Goal: Answer question/provide support: Share knowledge or assist other users

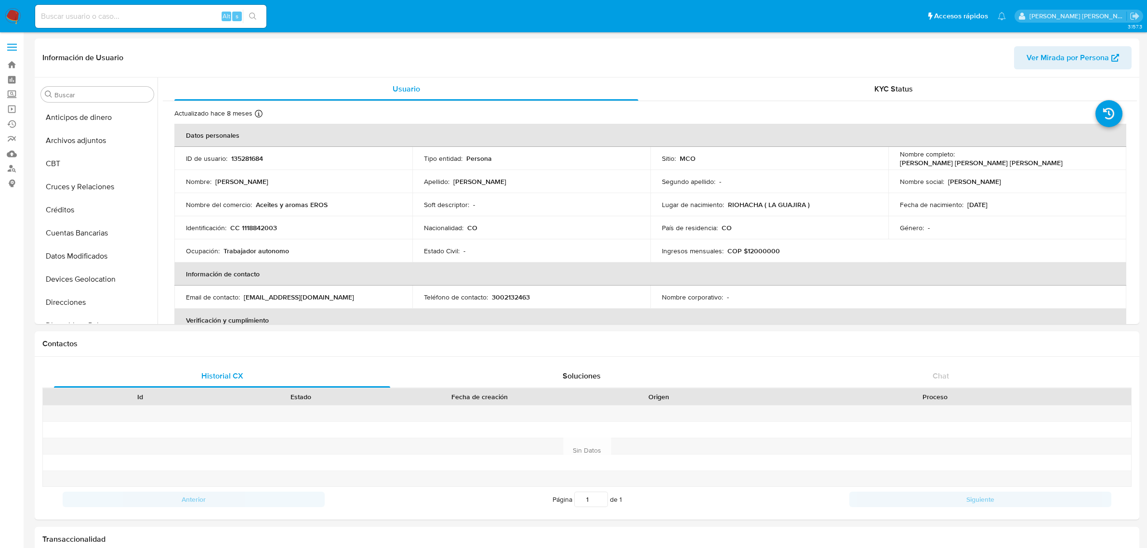
select select "10"
click at [158, 10] on input at bounding box center [150, 16] width 231 height 13
paste input "39712181"
type input "39712181"
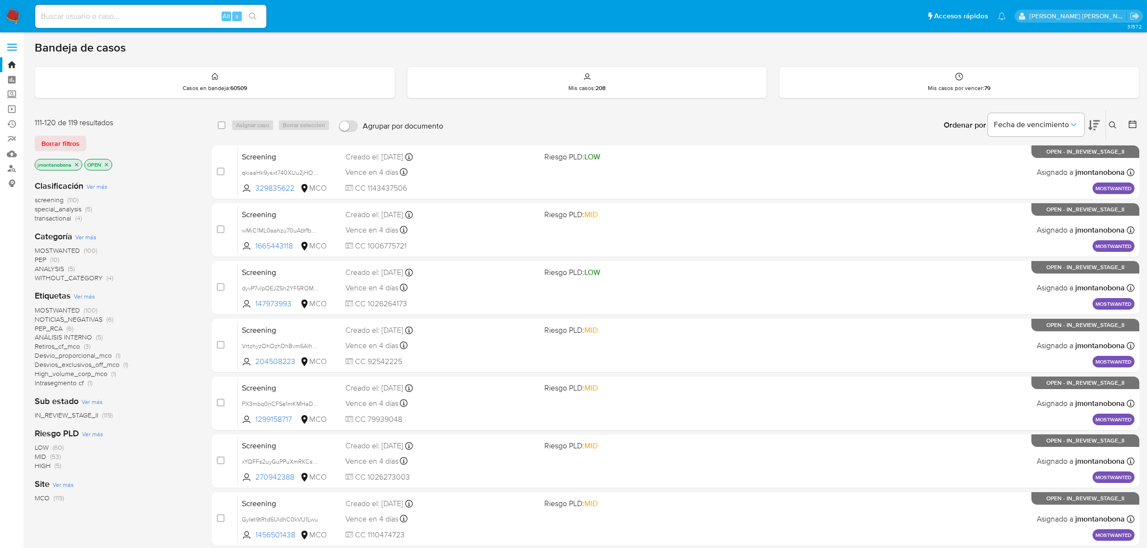
scroll to position [33, 0]
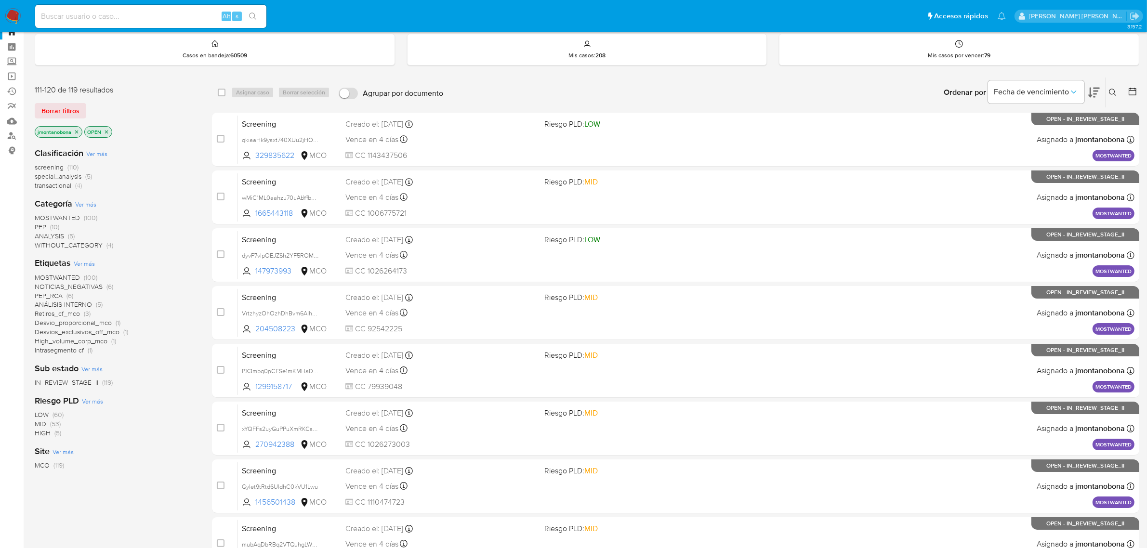
click at [175, 12] on input at bounding box center [150, 16] width 231 height 13
paste input "39712181"
type input "39712181"
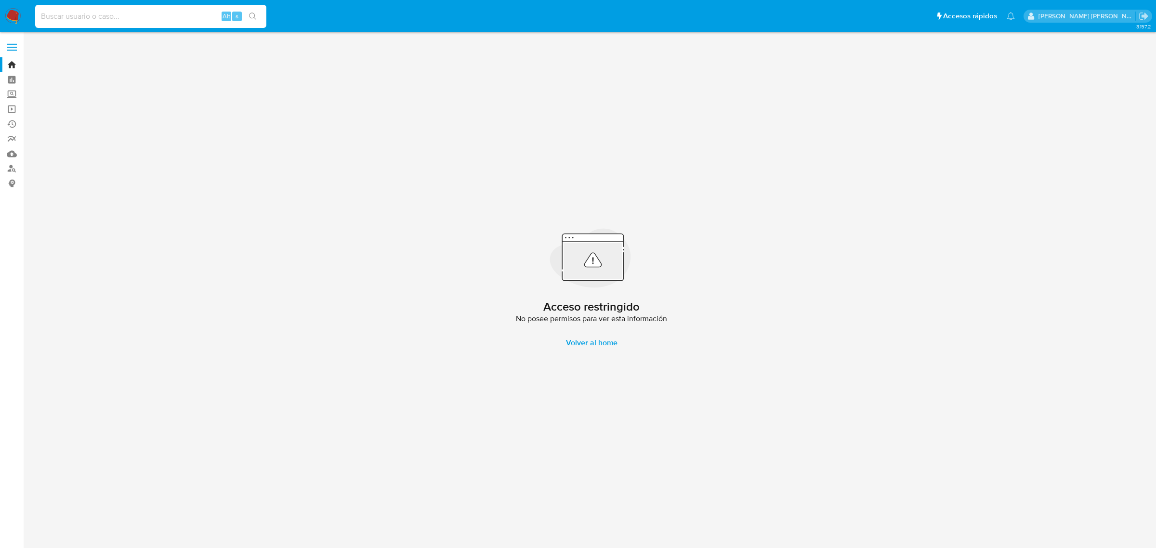
click at [100, 15] on input at bounding box center [150, 16] width 231 height 13
click at [161, 14] on input at bounding box center [150, 16] width 231 height 13
paste input "1332259212"
type input "1332259212"
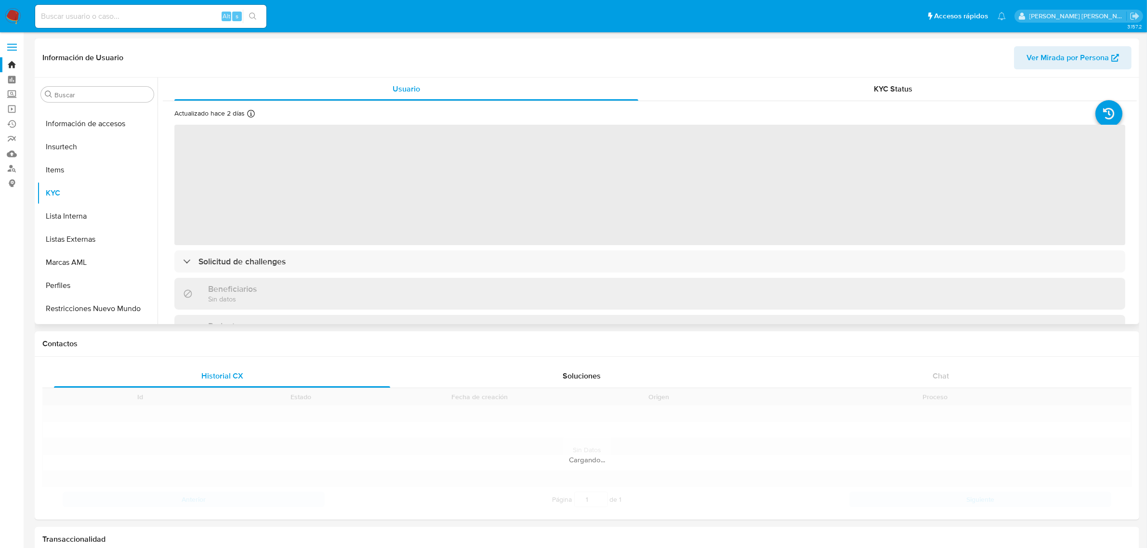
scroll to position [406, 0]
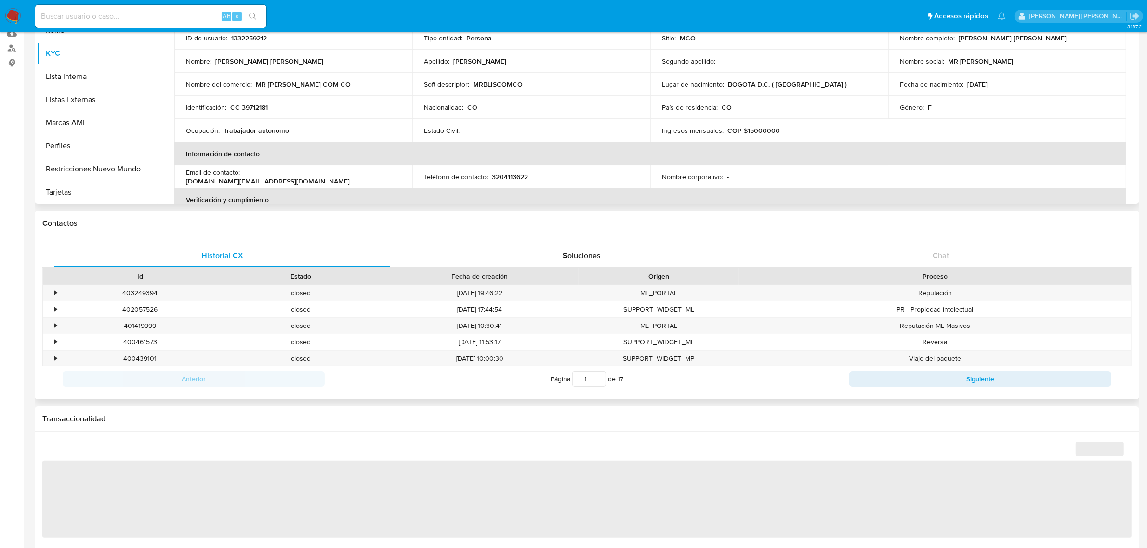
select select "10"
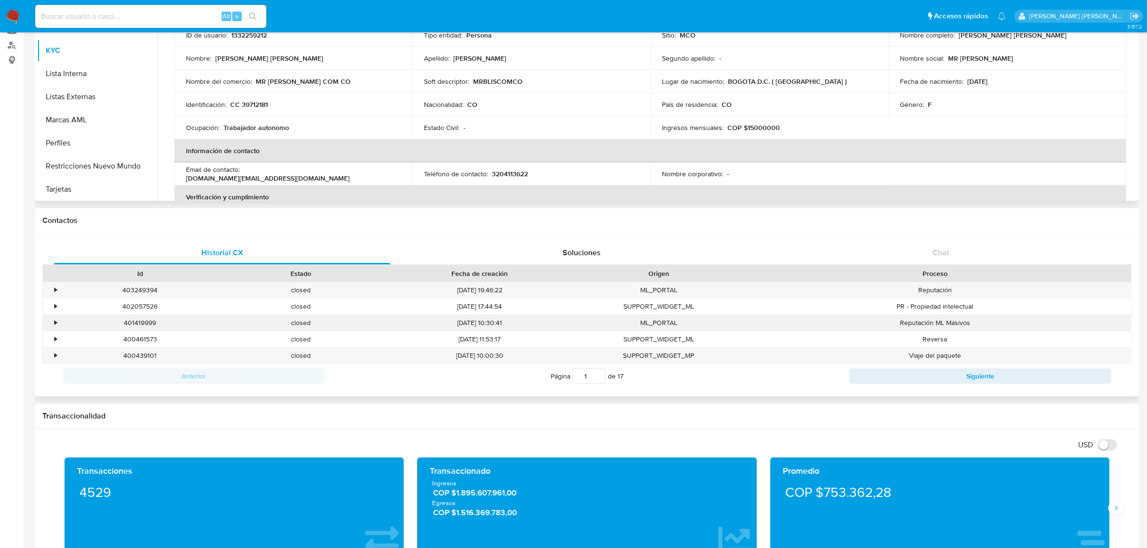
scroll to position [241, 0]
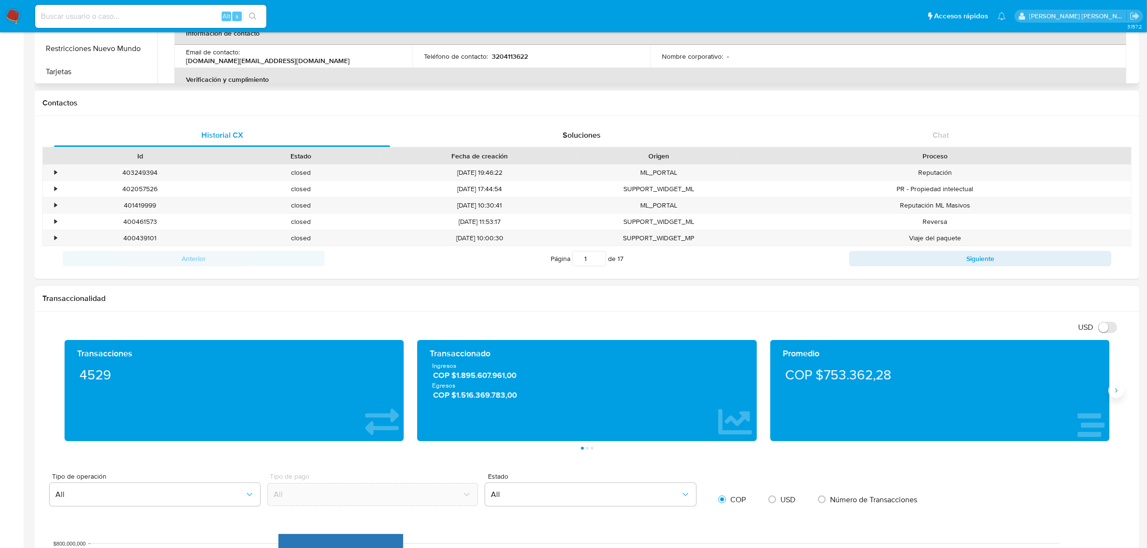
click at [1122, 391] on button "Siguiente" at bounding box center [1115, 390] width 15 height 15
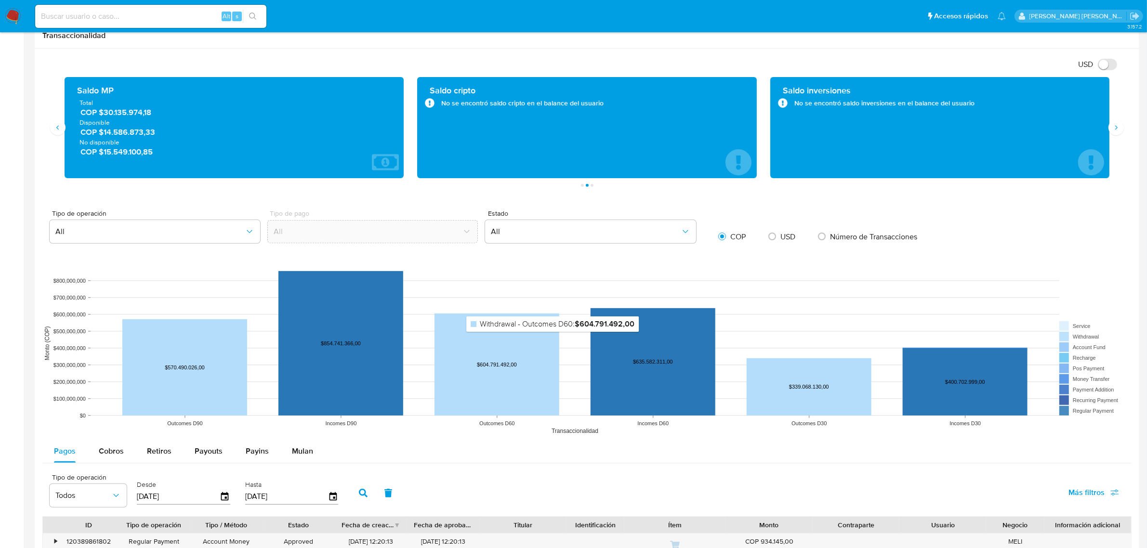
scroll to position [825, 0]
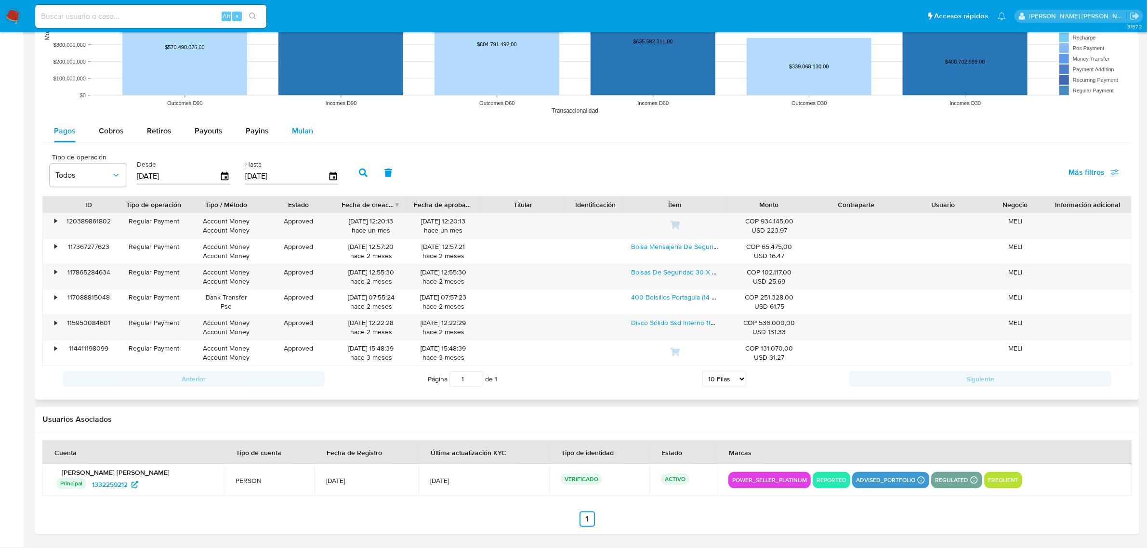
click at [287, 126] on button "Mulan" at bounding box center [302, 130] width 44 height 23
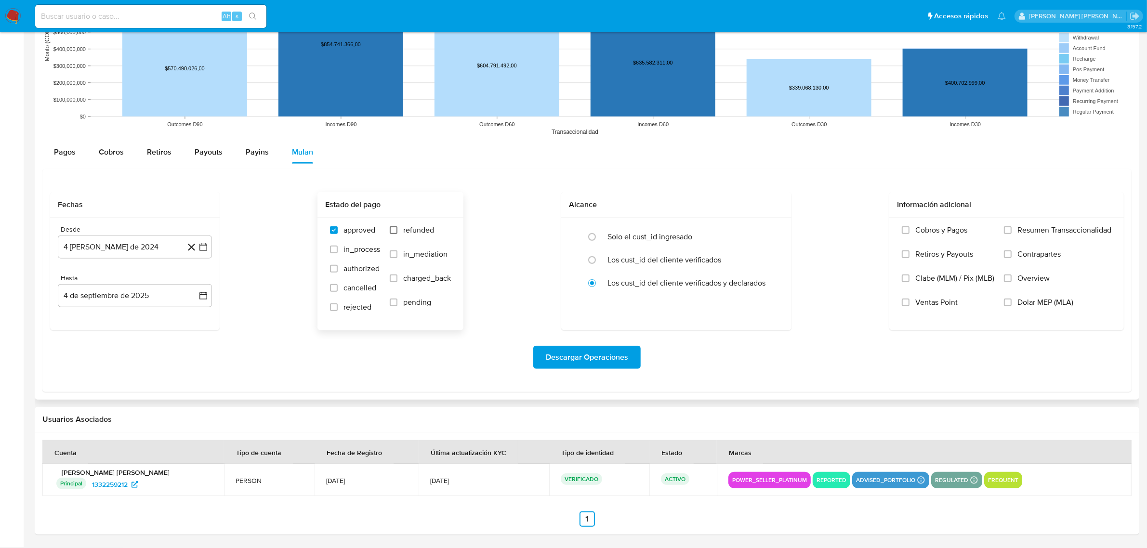
click at [390, 229] on input "refunded" at bounding box center [394, 230] width 8 height 8
checkbox input "true"
click at [345, 249] on span "in_process" at bounding box center [361, 250] width 37 height 10
click at [338, 249] on input "in_process" at bounding box center [334, 250] width 8 height 8
checkbox input "true"
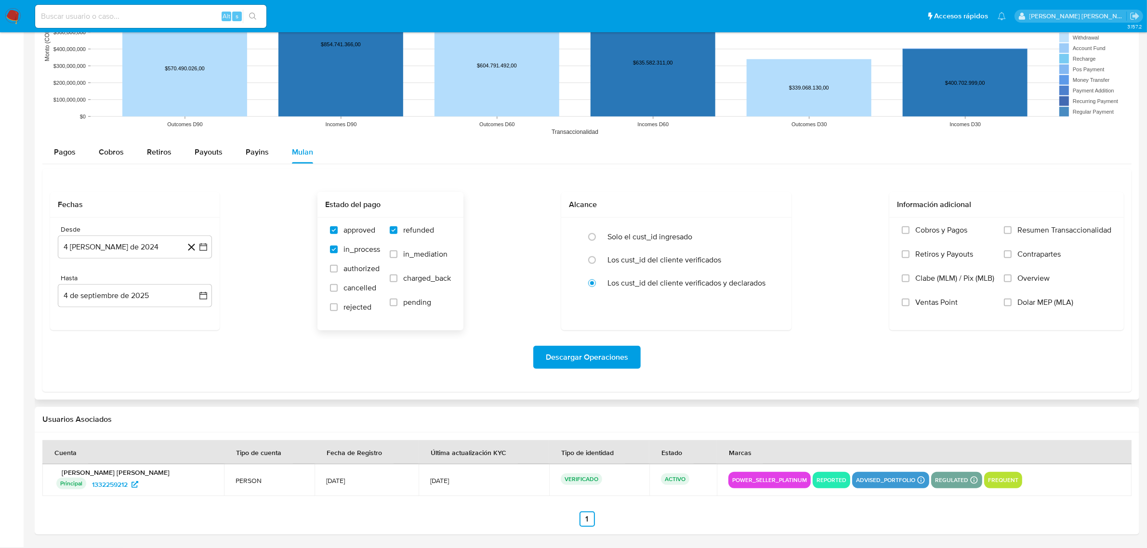
click at [350, 310] on span "rejected" at bounding box center [357, 307] width 28 height 10
click at [338, 310] on input "rejected" at bounding box center [334, 307] width 8 height 8
checkbox input "true"
click at [569, 359] on span "Descargar Operaciones" at bounding box center [587, 357] width 82 height 21
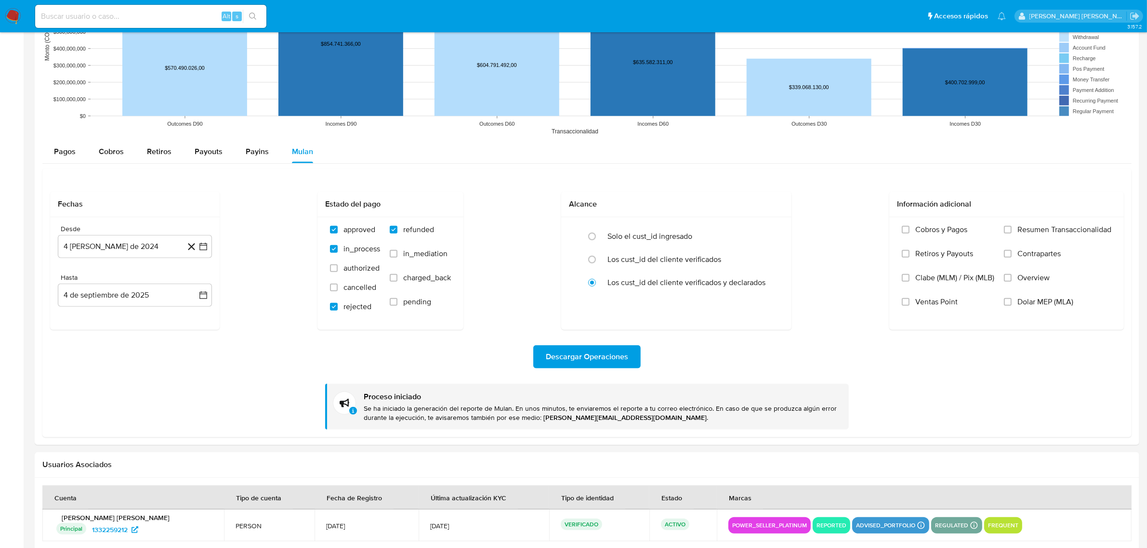
click at [138, 13] on input at bounding box center [150, 16] width 231 height 13
paste input "dgMLuzMVEw8zBOxpJkhS6Xu9"
type input "dgMLuzMVEw8zBOxpJkhS6Xu9"
click at [179, 22] on input "dgMLuzMVEw8zBOxpJkhS6Xu9" at bounding box center [150, 16] width 231 height 13
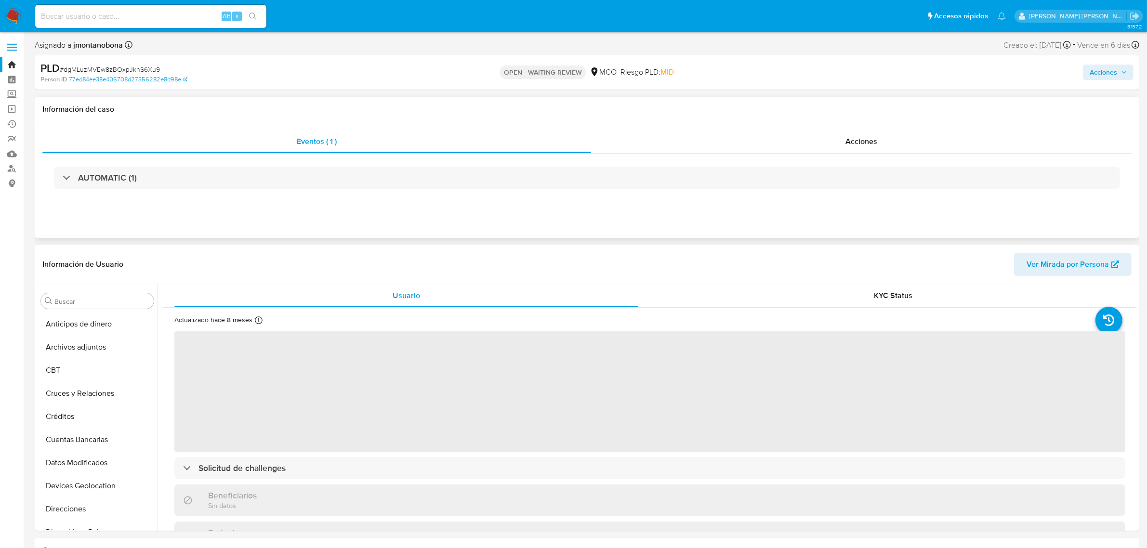
scroll to position [406, 0]
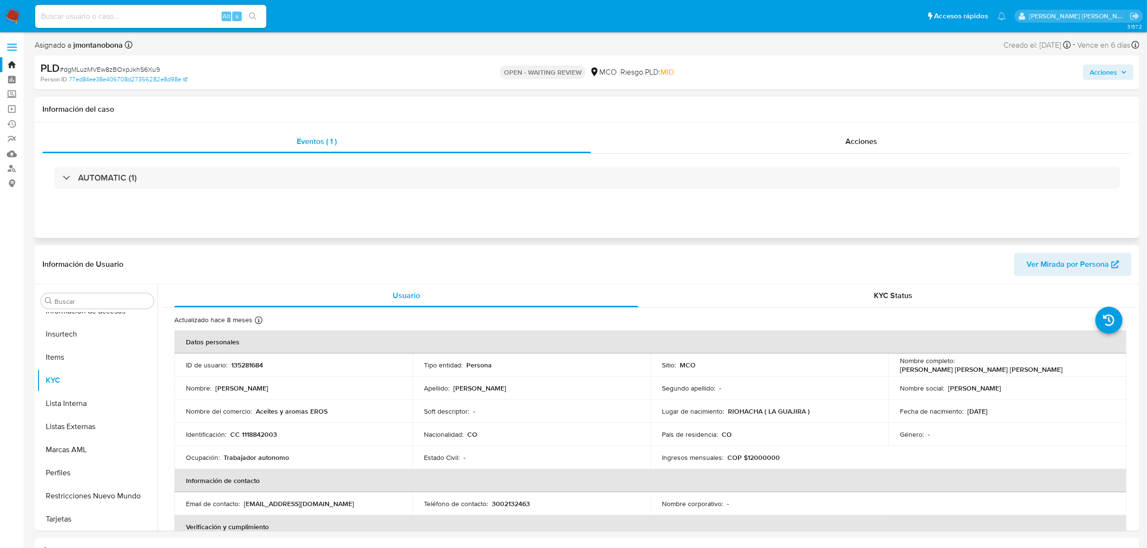
select select "10"
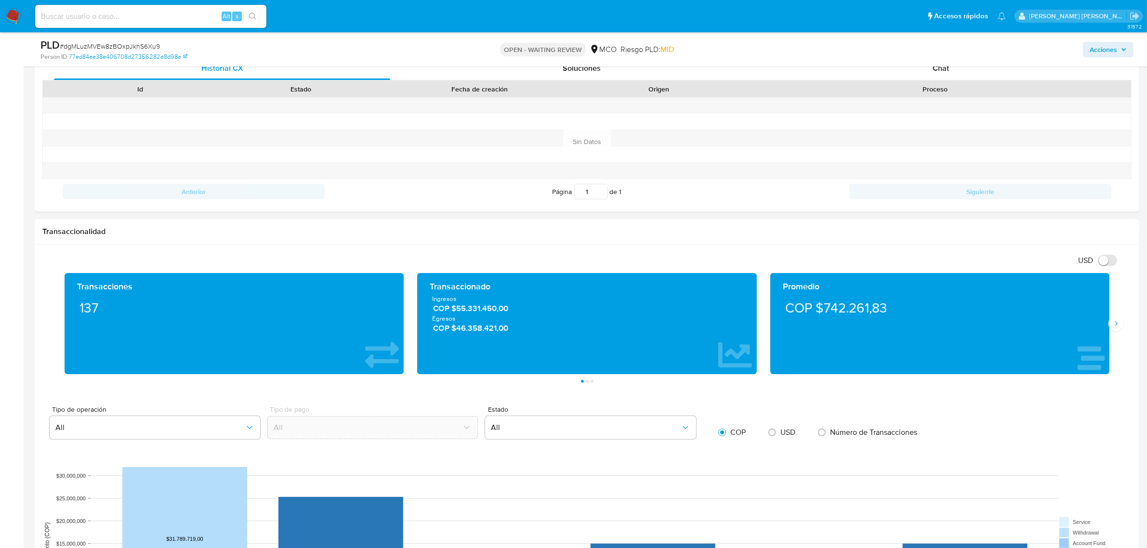
scroll to position [482, 0]
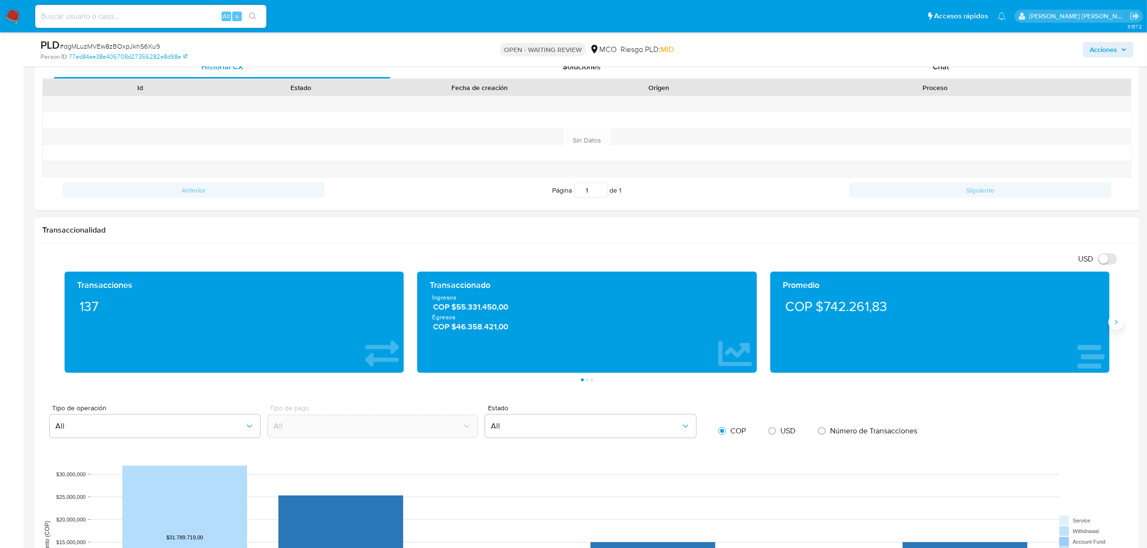
click at [1116, 326] on icon "Siguiente" at bounding box center [1116, 322] width 8 height 8
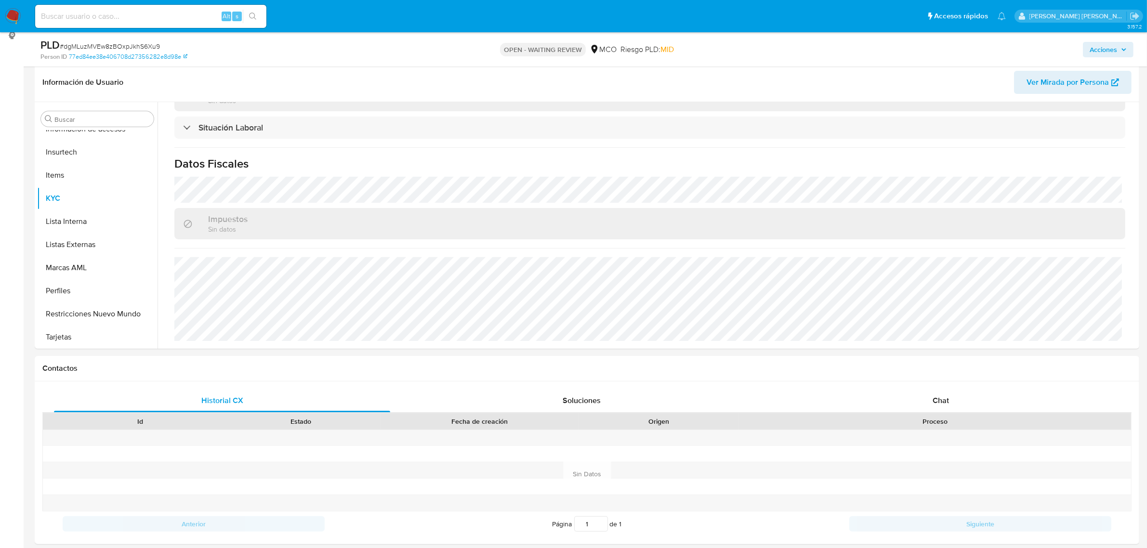
scroll to position [0, 0]
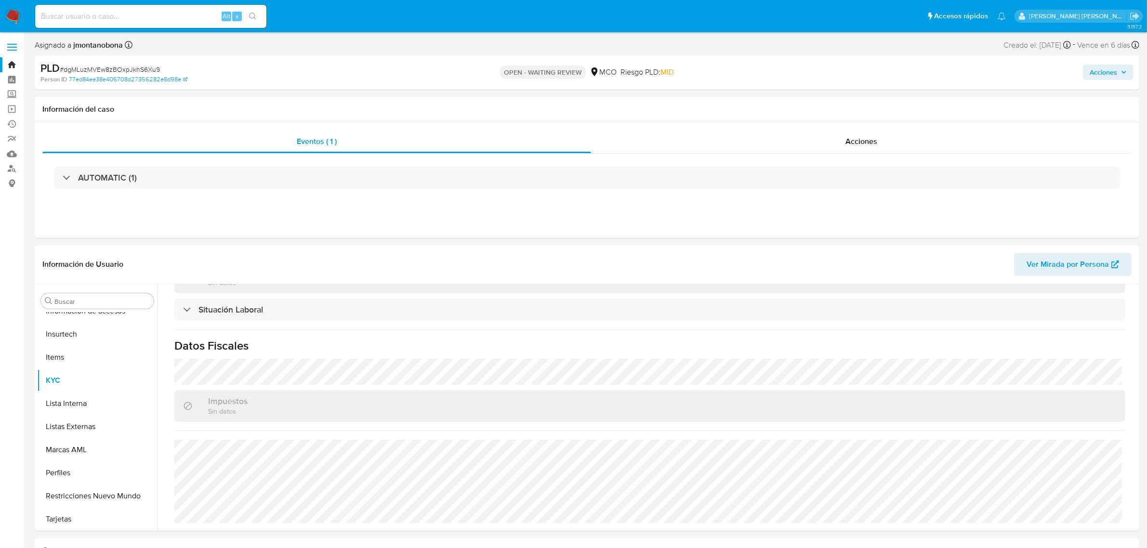
click at [99, 17] on input at bounding box center [150, 16] width 231 height 13
paste input "dgMLuzMVEw8zBOxpJkhS6Xu9"
type input "dgMLuzMVEw8zBOxpJkhS6Xu9"
click at [530, 73] on p "OPEN - WAITING REVIEW" at bounding box center [543, 72] width 86 height 13
click at [13, 63] on link "Bandeja" at bounding box center [57, 64] width 115 height 15
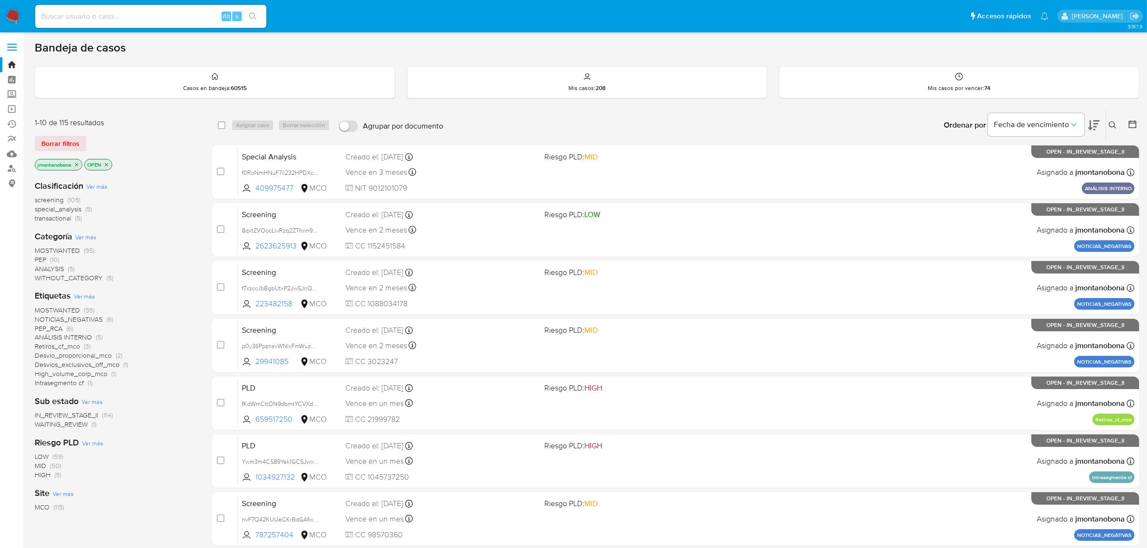
click at [1113, 121] on icon at bounding box center [1113, 125] width 8 height 8
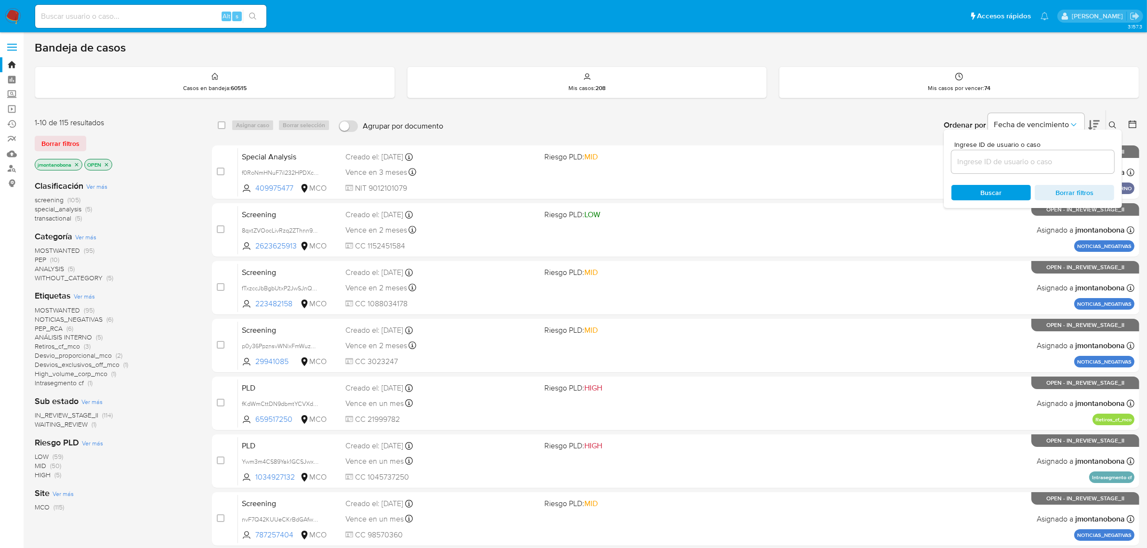
click at [995, 167] on input at bounding box center [1032, 162] width 163 height 13
type input "dgMLuzMVEw8zBOxpJkhS6Xu9"
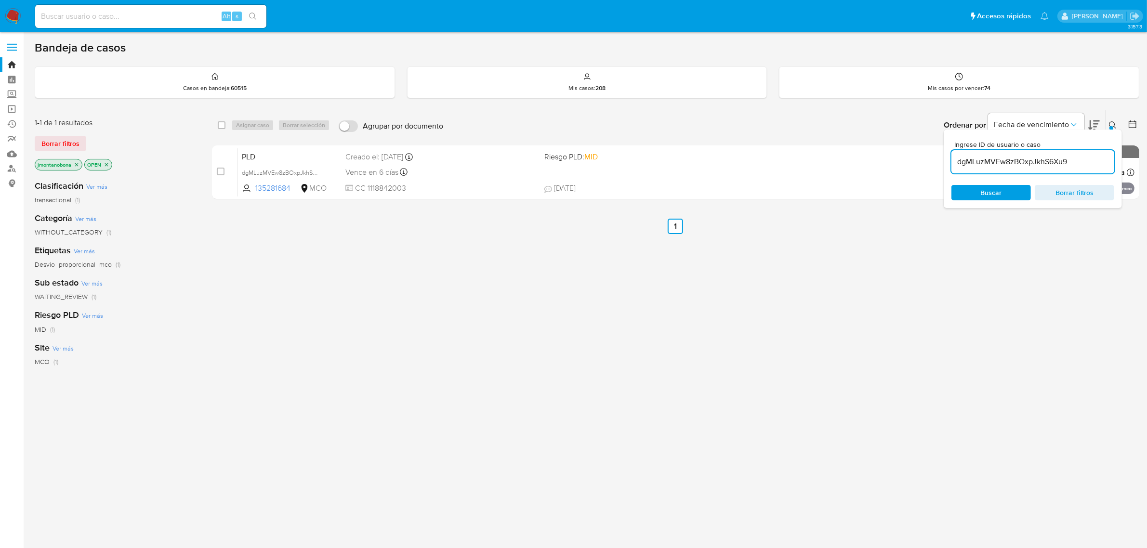
click at [854, 122] on div "Ordenar por Fecha de vencimiento No es posible ordenar los resultados mientras …" at bounding box center [793, 125] width 691 height 30
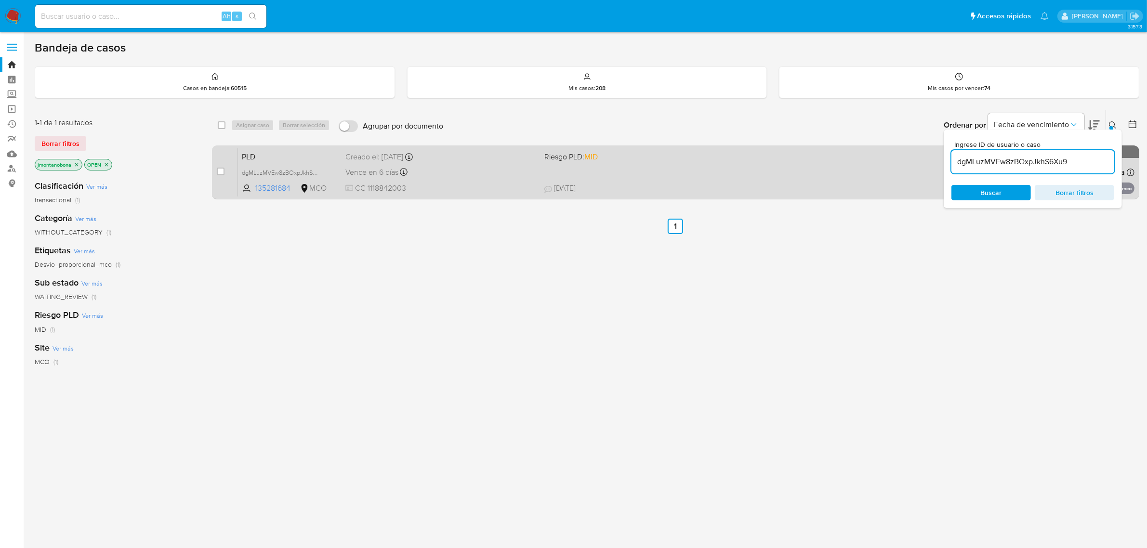
click at [307, 152] on span "PLD" at bounding box center [290, 156] width 96 height 13
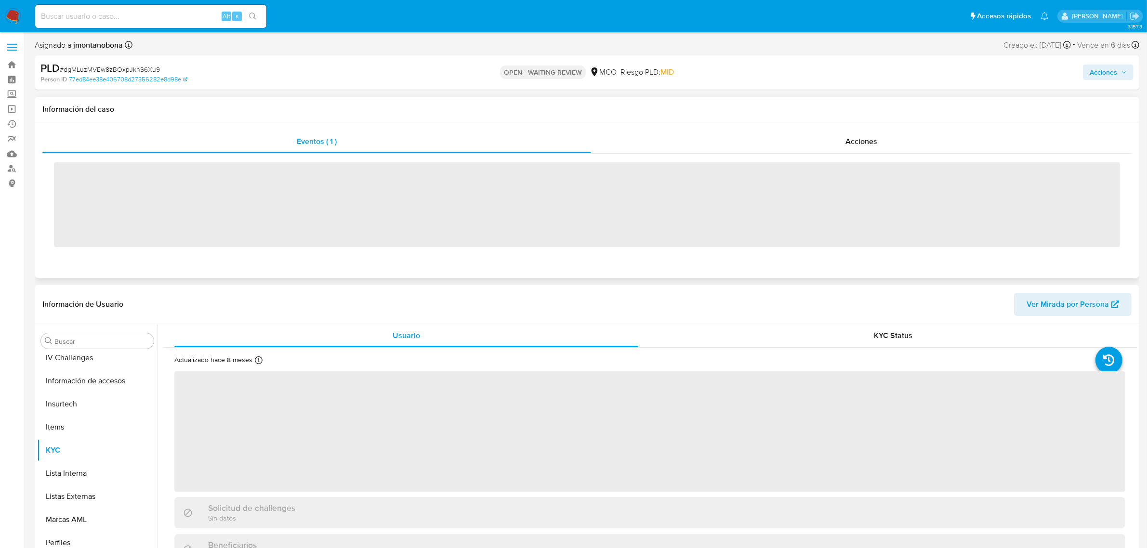
scroll to position [406, 0]
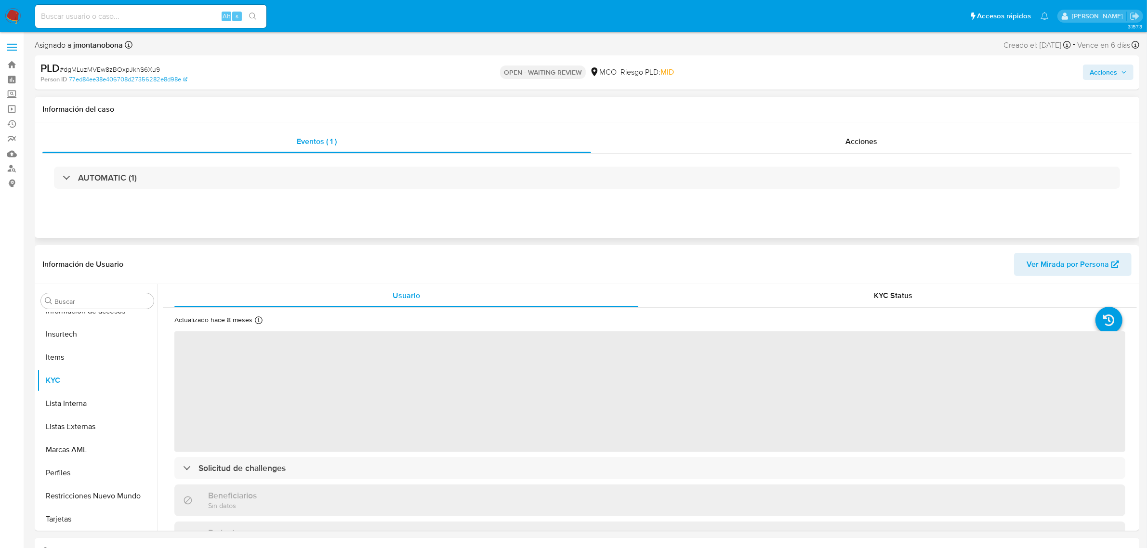
click at [1099, 76] on span "Acciones" at bounding box center [1102, 72] width 27 height 15
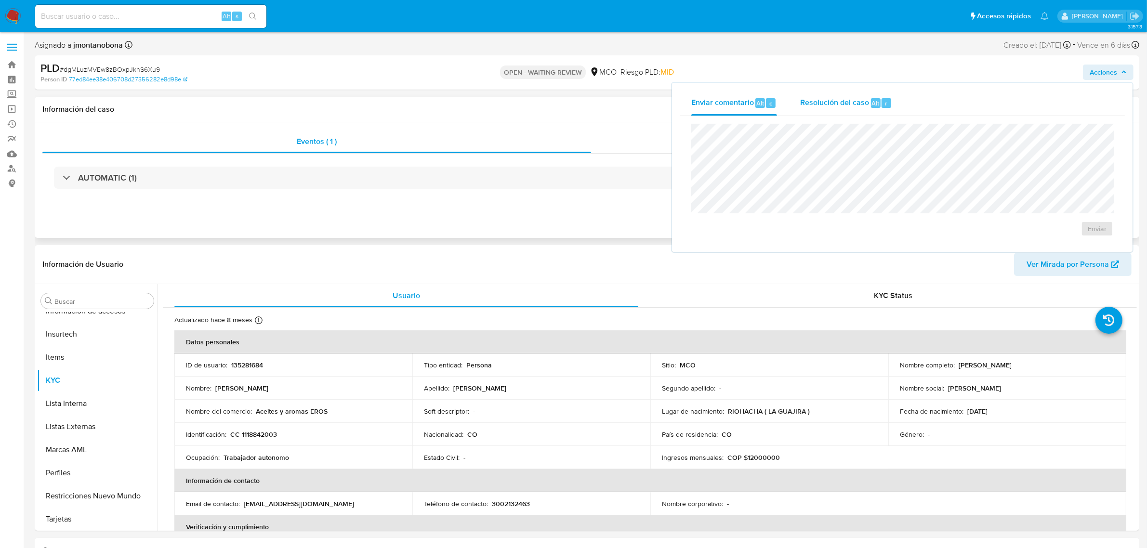
click at [849, 98] on span "Resolución del caso" at bounding box center [834, 102] width 69 height 11
select select "10"
click at [731, 102] on span "Enviar comentario" at bounding box center [722, 102] width 63 height 11
click at [585, 117] on div "Información del caso" at bounding box center [587, 110] width 1104 height 26
click at [1096, 75] on span "Acciones" at bounding box center [1102, 72] width 27 height 15
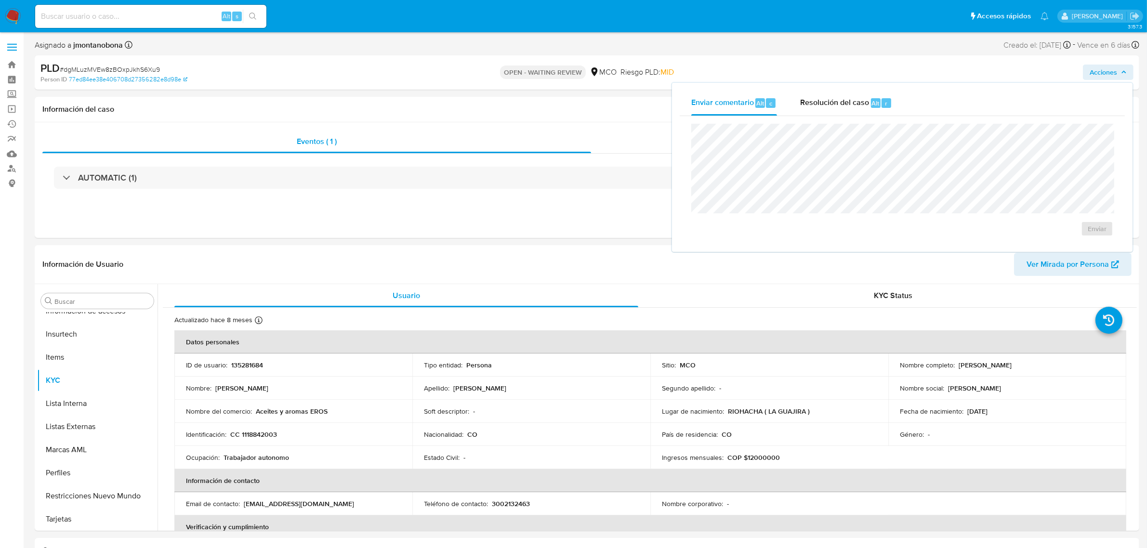
click at [940, 70] on div "Acciones Enviar comentario Alt c Resolución del caso Alt r Enviar" at bounding box center [953, 72] width 362 height 23
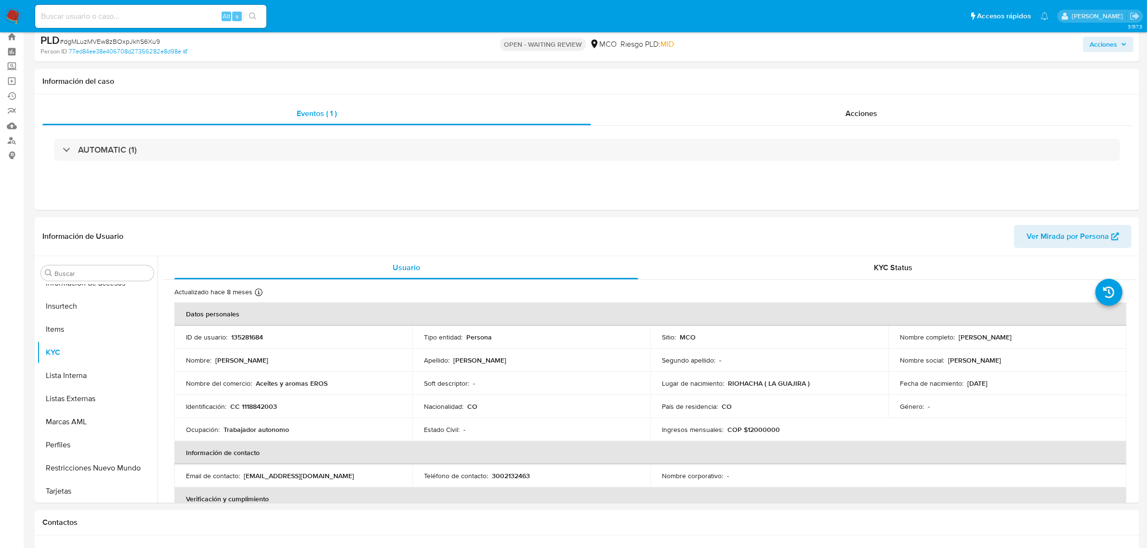
scroll to position [0, 0]
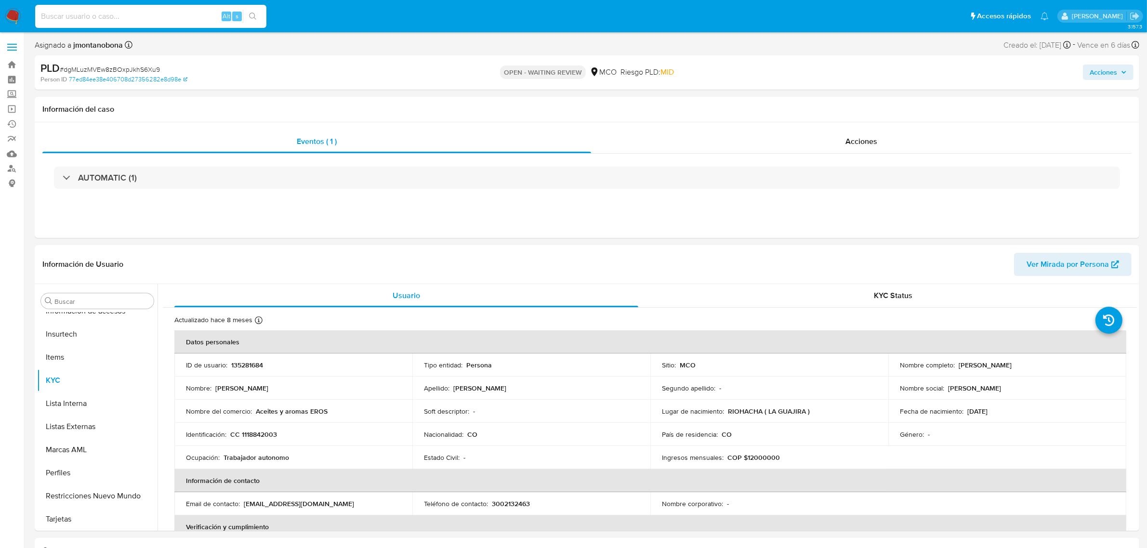
click at [92, 22] on input at bounding box center [150, 16] width 231 height 13
click at [13, 47] on span at bounding box center [12, 47] width 10 height 1
click at [0, 0] on input "checkbox" at bounding box center [0, 0] width 0 height 0
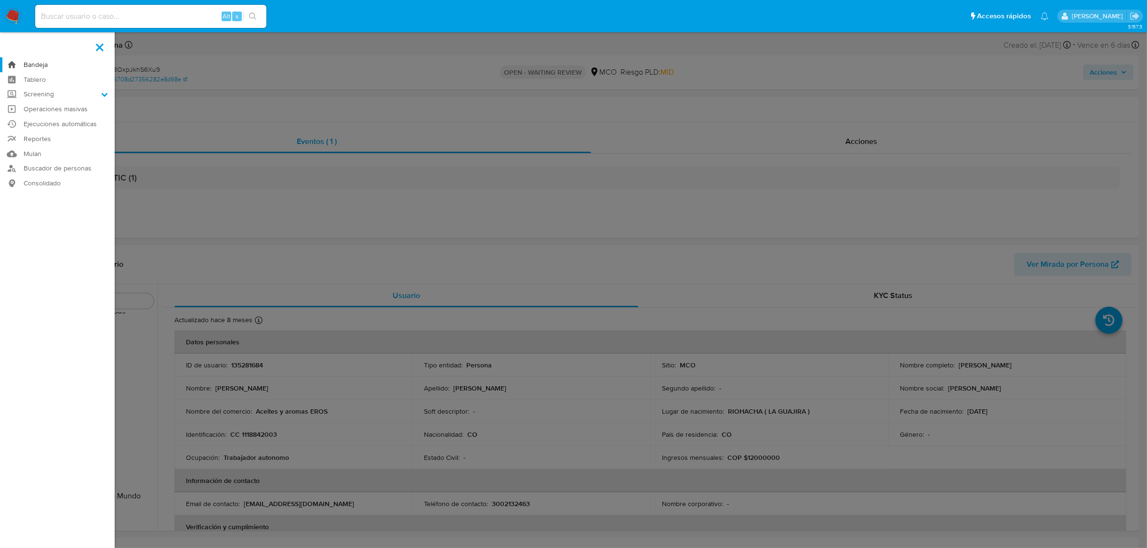
click at [41, 64] on link "Bandeja" at bounding box center [57, 64] width 115 height 15
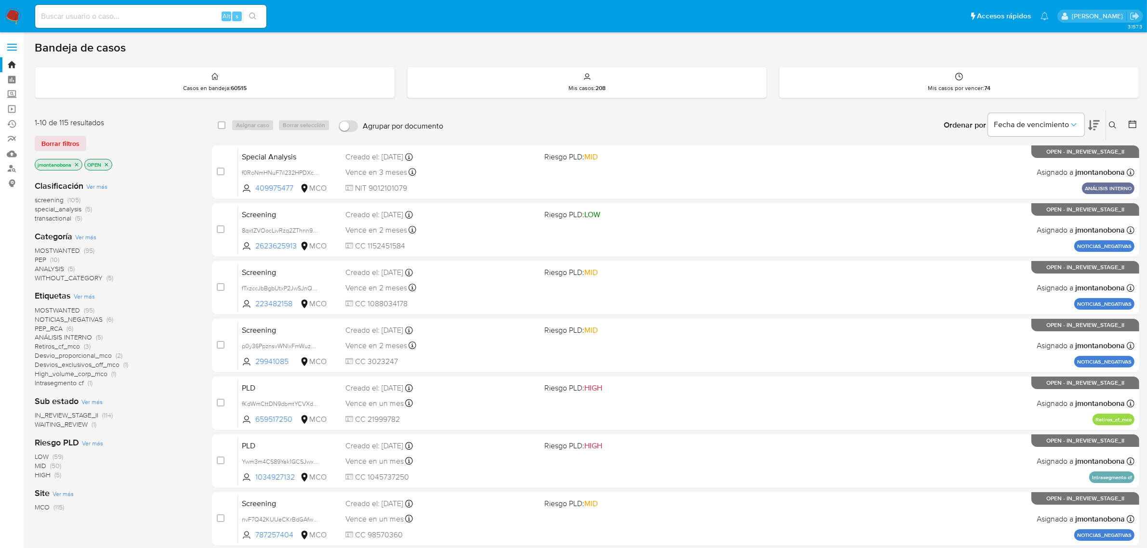
click at [1110, 119] on button at bounding box center [1114, 125] width 16 height 12
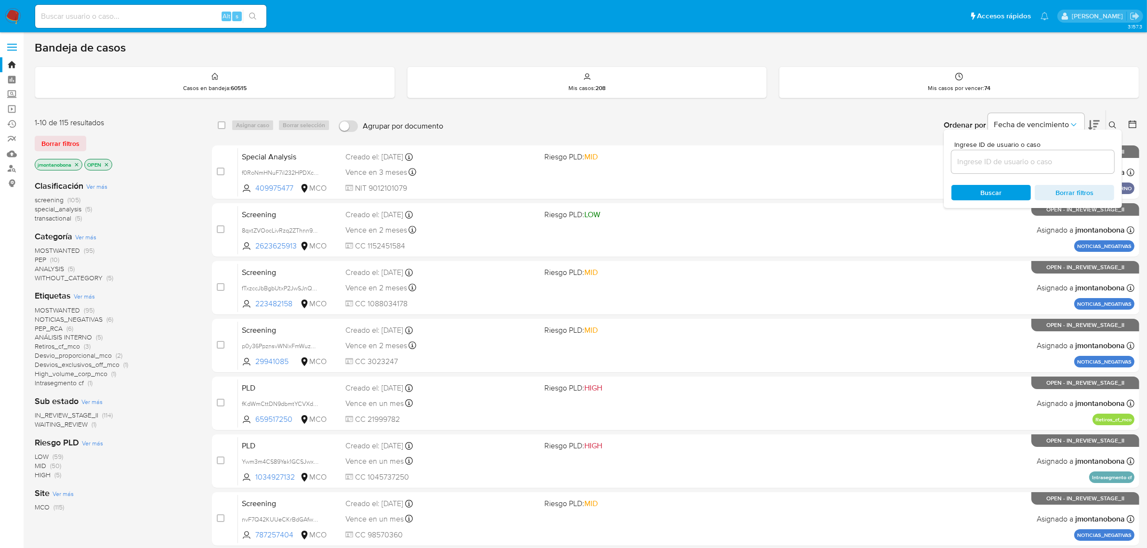
click at [1012, 170] on div at bounding box center [1032, 161] width 163 height 23
click at [1024, 161] on input at bounding box center [1032, 162] width 163 height 13
paste input "dgMLuzMVEw8zBOxpJkhS6Xu9"
type input "dgMLuzMVEw8zBOxpJkhS6Xu9"
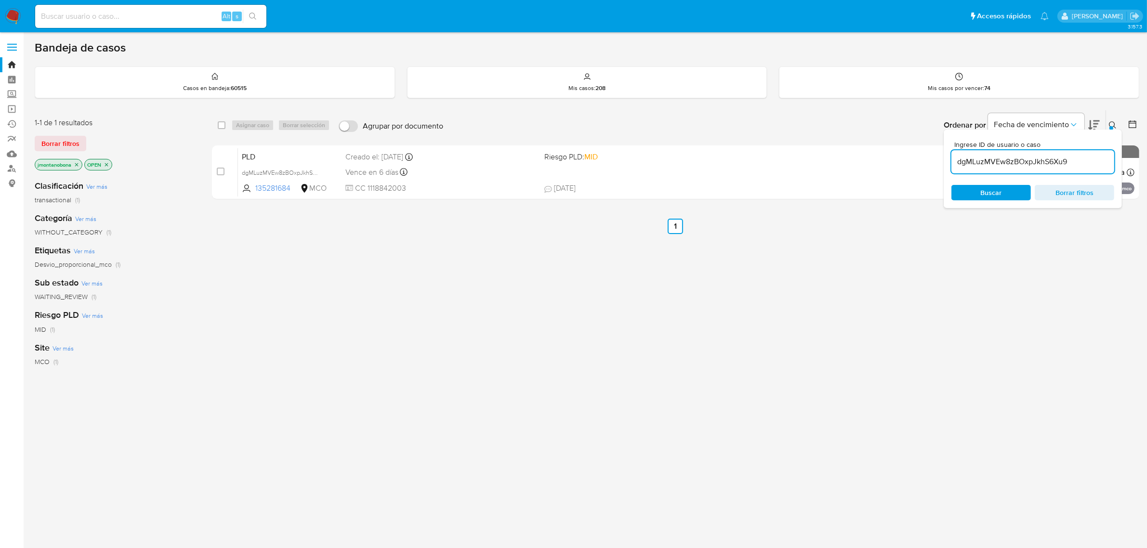
click at [896, 119] on div "Ordenar por Fecha de vencimiento No es posible ordenar los resultados mientras …" at bounding box center [793, 125] width 691 height 30
click at [853, 246] on div "select-all-cases-checkbox Asignar caso Borrar selección Agrupar por documento O…" at bounding box center [675, 328] width 927 height 436
click at [1112, 110] on div "select-all-cases-checkbox Asignar caso Borrar selección Agrupar por documento O…" at bounding box center [675, 125] width 927 height 31
click at [945, 112] on div "Ordenar por Fecha de vencimiento" at bounding box center [1021, 125] width 170 height 30
click at [222, 123] on input "checkbox" at bounding box center [222, 125] width 8 height 8
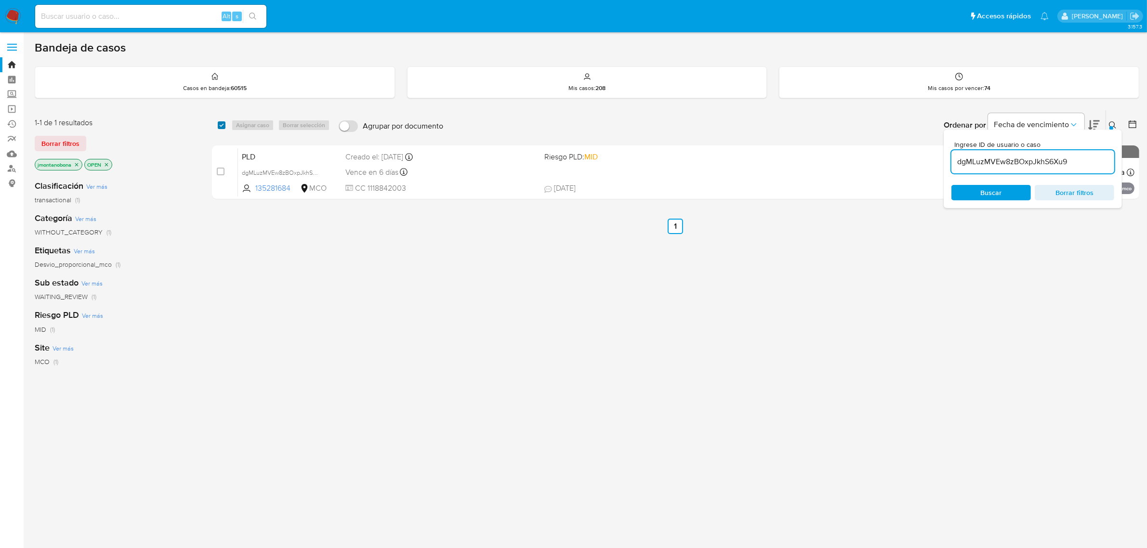
checkbox input "true"
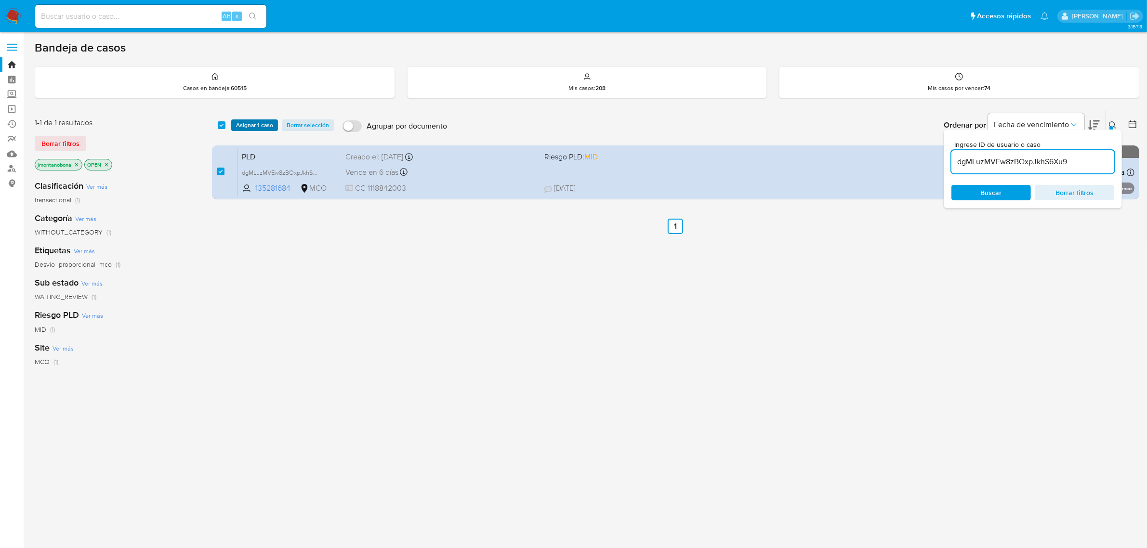
click at [251, 125] on span "Asignar 1 caso" at bounding box center [254, 125] width 37 height 10
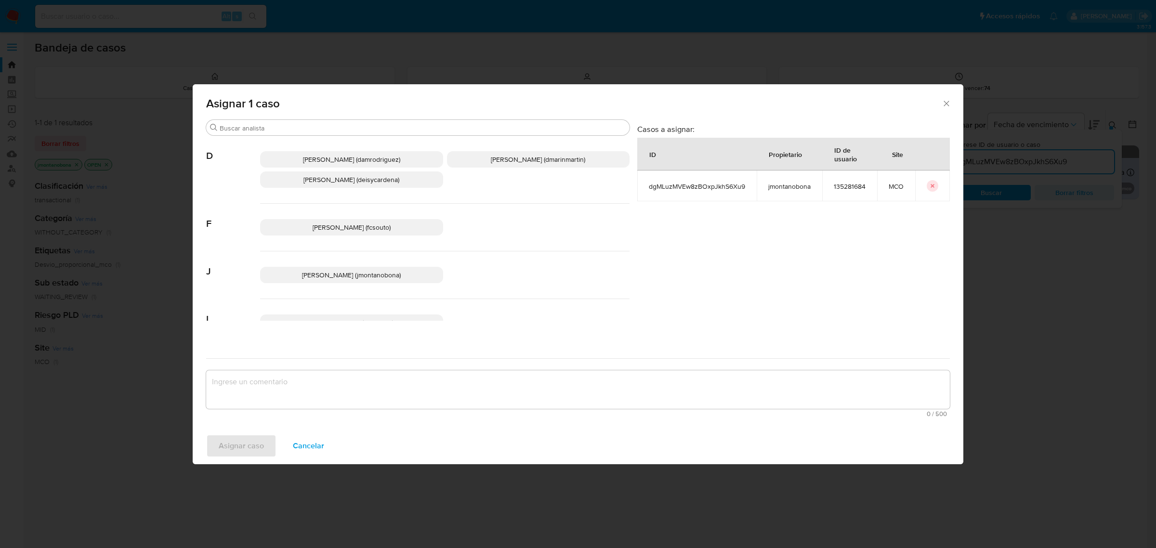
click at [352, 223] on span "[PERSON_NAME] (fcsouto)" at bounding box center [352, 228] width 78 height 10
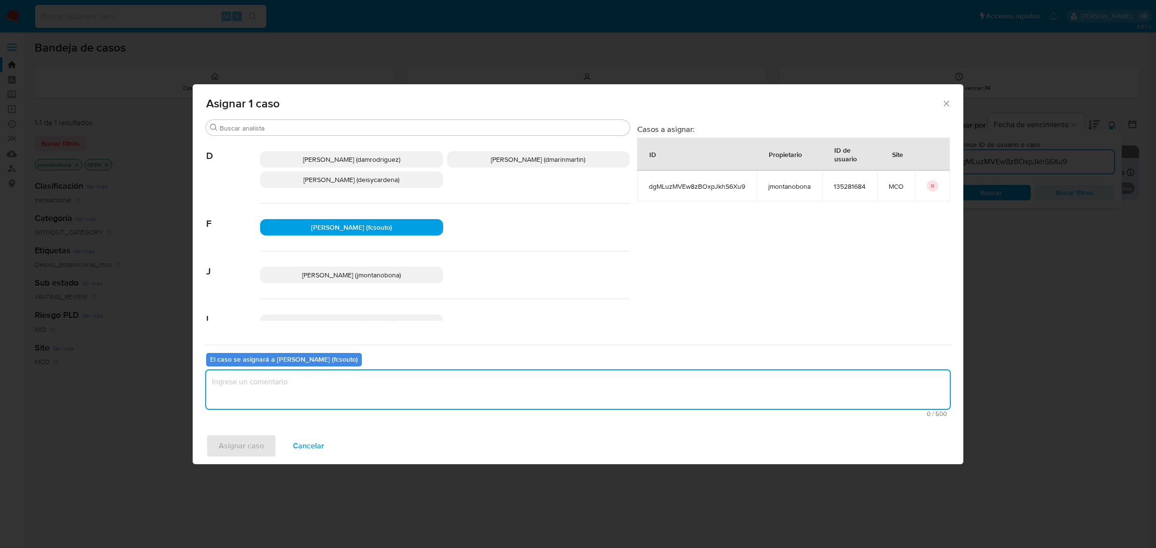
click at [372, 390] on textarea "assign-modal" at bounding box center [578, 389] width 744 height 39
type textarea "Asignación"
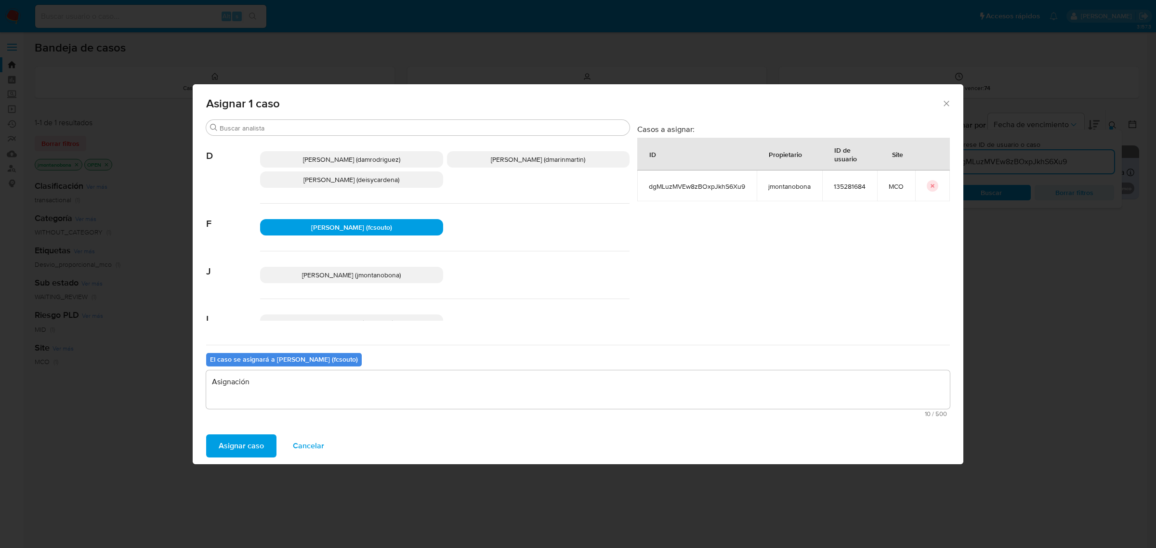
click at [269, 441] on button "Asignar caso" at bounding box center [241, 445] width 70 height 23
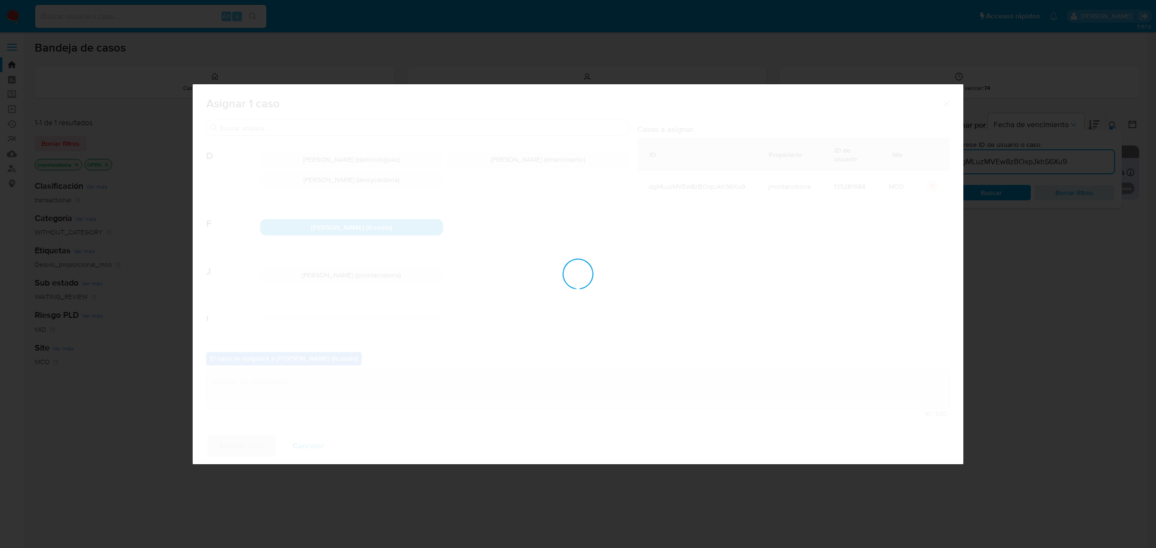
checkbox input "false"
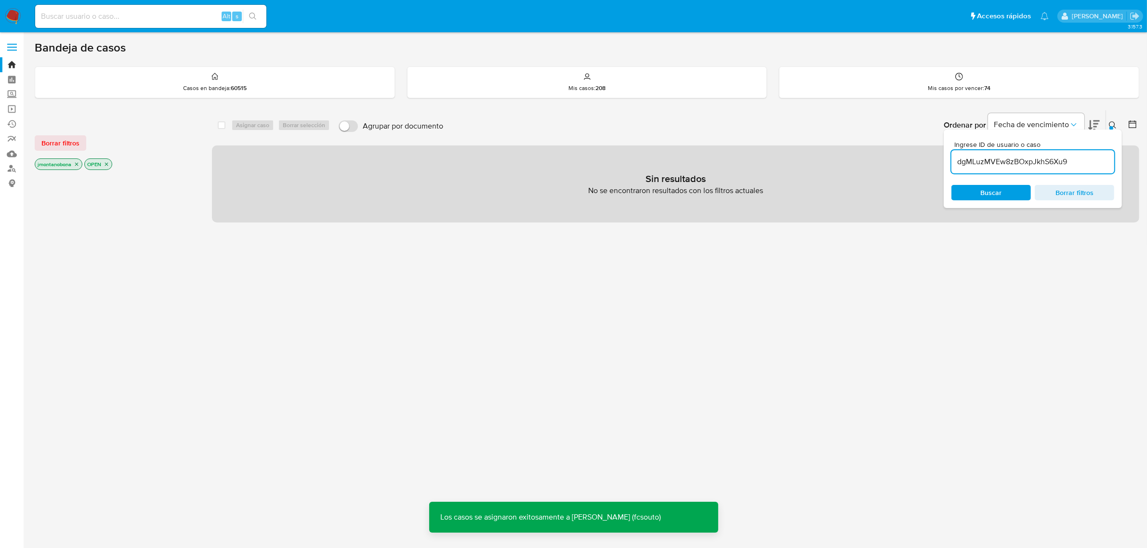
click at [183, 25] on div "Alt s" at bounding box center [150, 16] width 231 height 23
click at [182, 15] on input at bounding box center [150, 16] width 231 height 13
paste input "dgMLuzMVEw8zBOxpJkhS6Xu9"
type input "dgMLuzMVEw8zBOxpJkhS6Xu9"
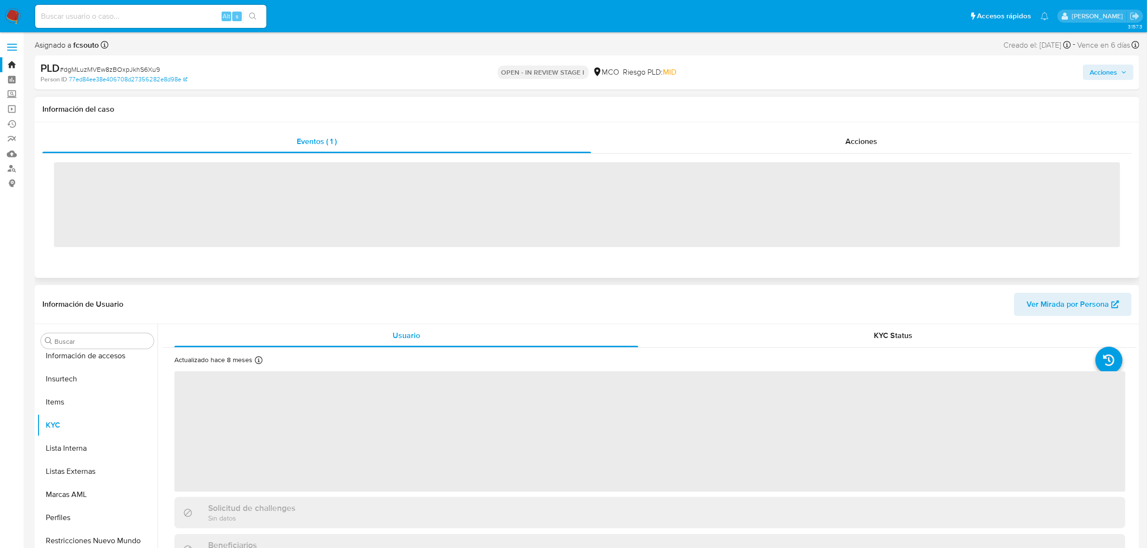
scroll to position [406, 0]
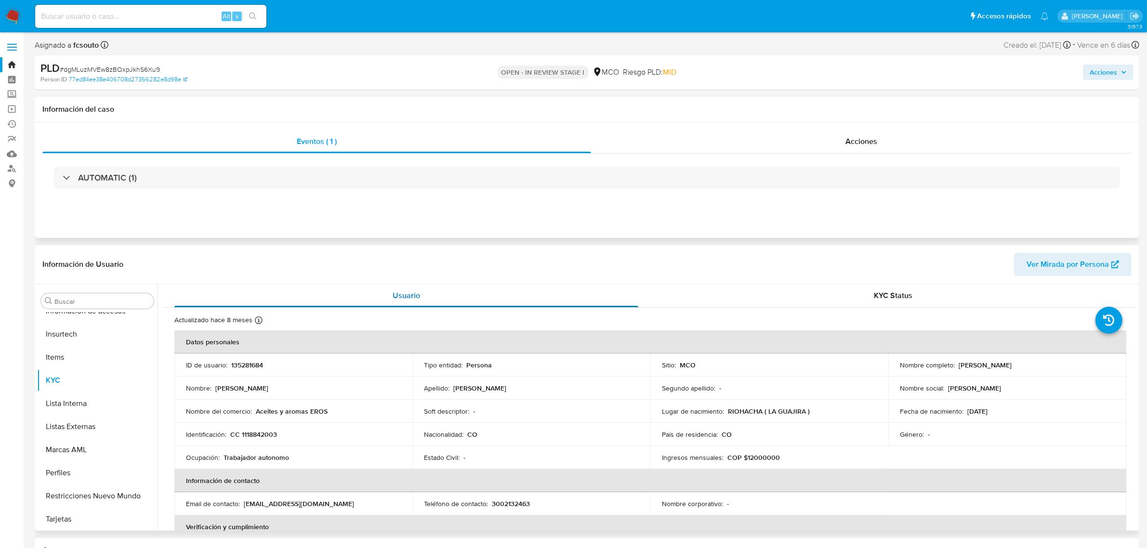
select select "10"
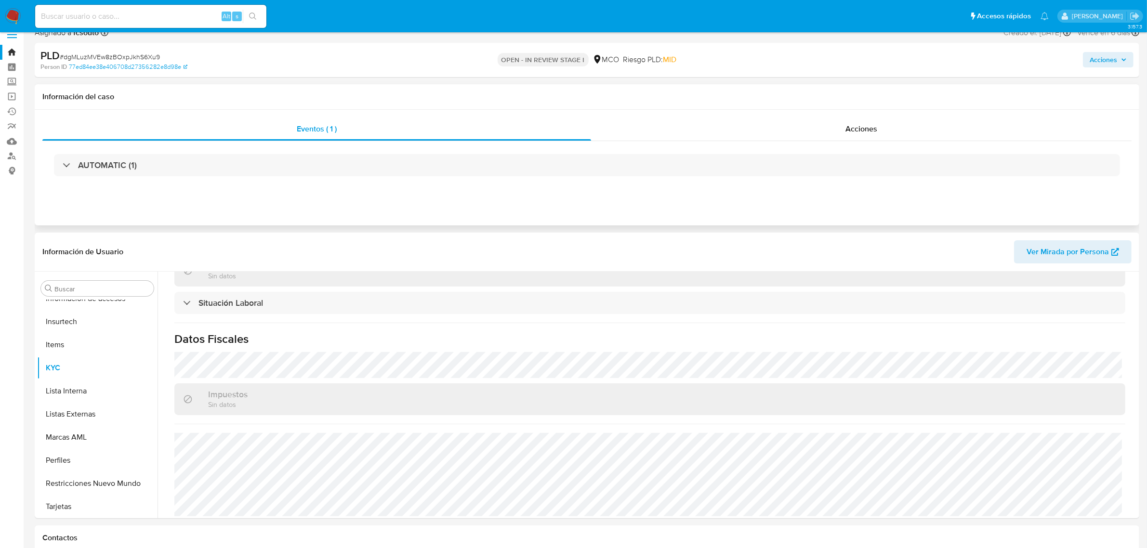
scroll to position [0, 0]
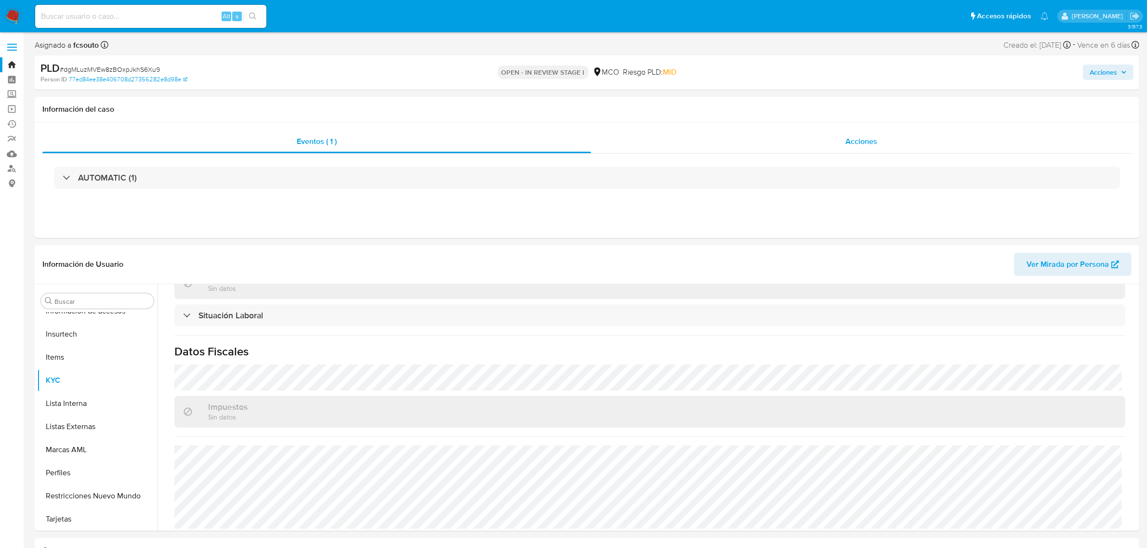
click at [815, 138] on div "Acciones" at bounding box center [861, 141] width 540 height 23
